Goal: Information Seeking & Learning: Find specific fact

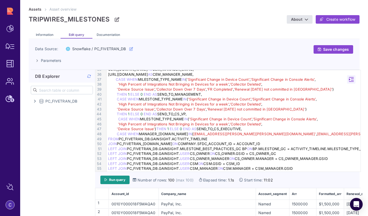
scroll to position [173, 0]
click at [35, 102] on icon at bounding box center [35, 101] width 2 height 4
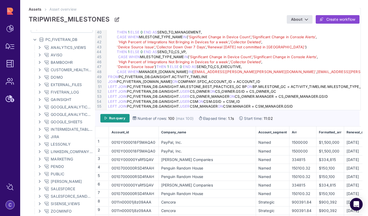
scroll to position [61, 0]
click at [39, 100] on icon at bounding box center [39, 100] width 2 height 4
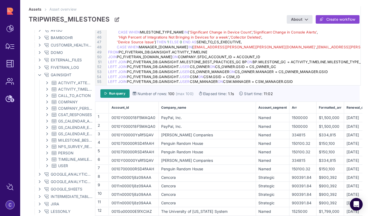
scroll to position [93, 0]
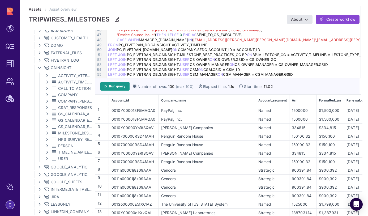
click at [47, 96] on icon at bounding box center [47, 95] width 2 height 4
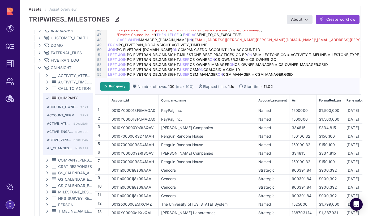
click at [47, 97] on icon at bounding box center [47, 98] width 4 height 2
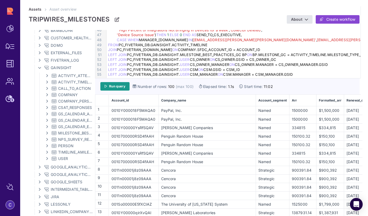
click at [47, 95] on icon at bounding box center [47, 95] width 2 height 4
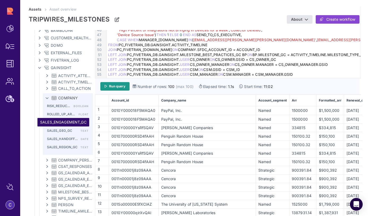
scroll to position [2517, 0]
click at [48, 98] on icon at bounding box center [47, 98] width 4 height 2
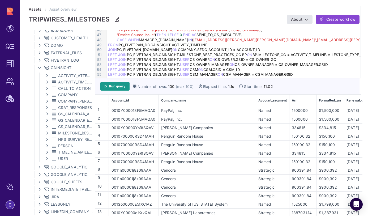
click at [218, 72] on div "LEFT JOIN PC_FIVETRAN_DB.GAINSIGHT. USER CSM ON CSM.GSID = CSM_ID" at bounding box center [233, 69] width 255 height 5
click at [322, 78] on div "Run query Number of rows: 100 (max 100) Elapsed time: 1.1s Start time: 11:02" at bounding box center [228, 86] width 266 height 16
click at [195, 57] on div "LEFT JOIN PC_FIVETRAN_DB.GAINSIGHT. USER CS_OWNER ON CS_OWNER.GSID = CS_OWNER_GC" at bounding box center [233, 59] width 255 height 5
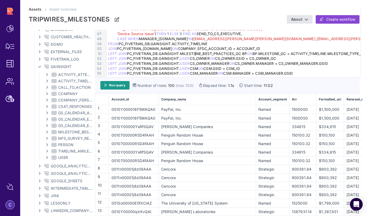
scroll to position [94, 0]
drag, startPoint x: 314, startPoint y: 77, endPoint x: 315, endPoint y: 79, distance: 3.0
click at [314, 80] on div "99 1 2 3 4 5 6 7 8 9 10 11 12 13 14 15 16 17 18 19 20 21 22 23 24 25 26 27 28 2…" at bounding box center [228, 126] width 266 height 303
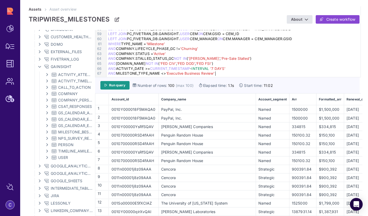
scroll to position [233, 0]
drag, startPoint x: 196, startPoint y: 81, endPoint x: 197, endPoint y: 95, distance: 13.6
click at [197, 95] on div "Run query Number of rows: 100 (max 100) Elapsed time: 1.1s Start time: 11:02 ac…" at bounding box center [228, 171] width 266 height 189
click at [198, 95] on div "Run query Number of rows: 100 (max 100) Elapsed time: 1.1s Start time: 11:02 ac…" at bounding box center [228, 171] width 266 height 189
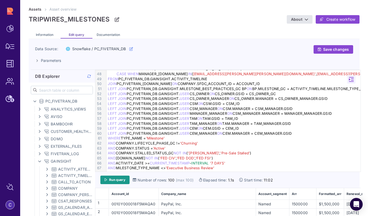
click at [39, 161] on icon at bounding box center [39, 161] width 4 height 2
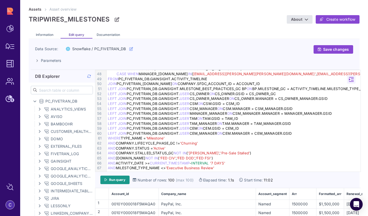
click at [35, 101] on icon at bounding box center [35, 101] width 4 height 2
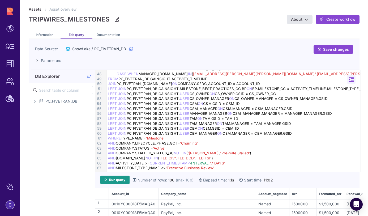
click at [56, 90] on input "text" at bounding box center [66, 90] width 54 height 8
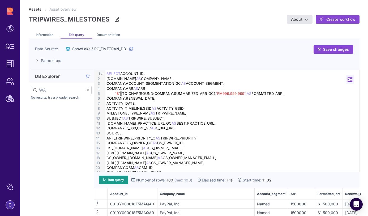
type input "W"
type input "R"
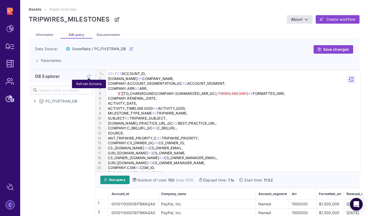
click at [90, 76] on icon at bounding box center [89, 76] width 4 height 0
click at [36, 102] on div "PC_FIVETRAN_DB" at bounding box center [63, 101] width 60 height 6
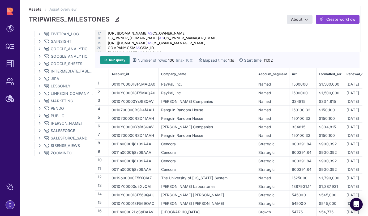
scroll to position [119, 0]
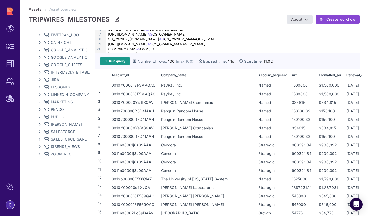
click at [231, 86] on div "PayPal, Inc." at bounding box center [207, 85] width 96 height 6
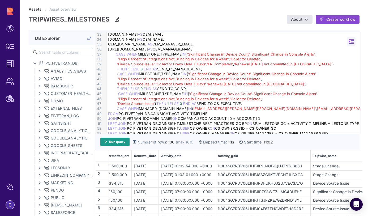
scroll to position [159, 0]
